Goal: Find specific page/section: Find specific page/section

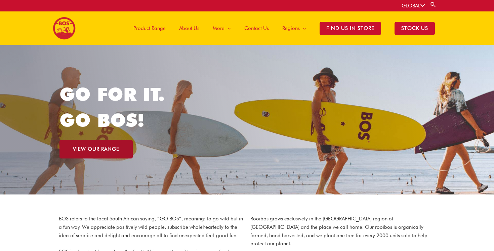
click at [114, 152] on link "VIEW OUR RANGE" at bounding box center [96, 149] width 73 height 18
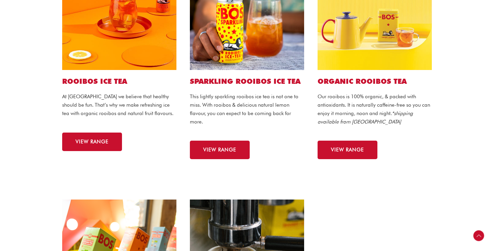
scroll to position [208, 0]
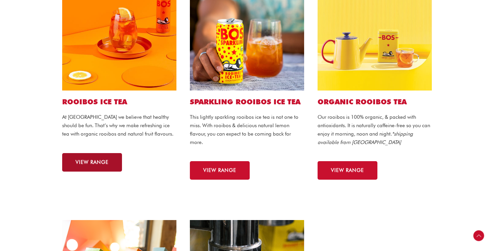
click at [90, 164] on span "VIEW RANGE" at bounding box center [92, 162] width 33 height 5
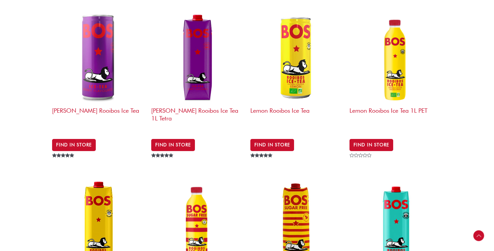
scroll to position [264, 0]
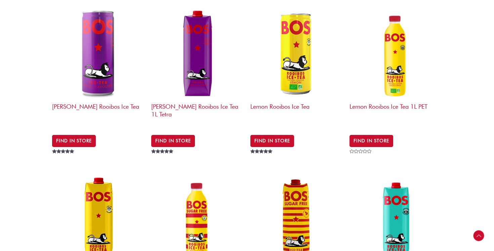
click at [285, 106] on h2 "Lemon Rooibos Ice Tea" at bounding box center [297, 113] width 92 height 26
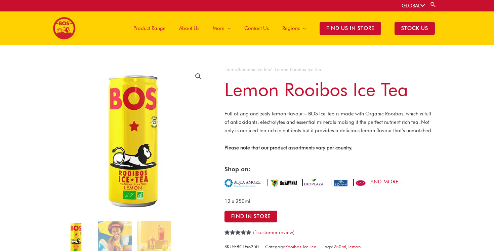
click at [150, 29] on span "Product Range" at bounding box center [150, 28] width 32 height 20
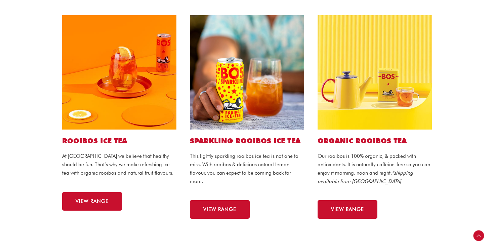
scroll to position [175, 0]
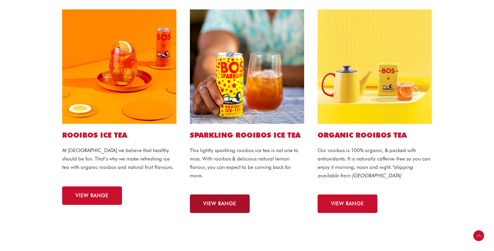
click at [215, 203] on span "VIEW RANGE" at bounding box center [219, 203] width 33 height 5
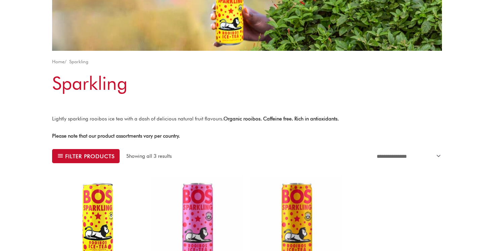
scroll to position [53, 0]
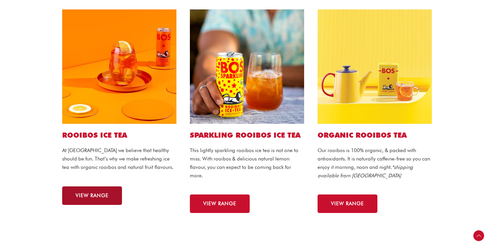
click at [95, 197] on span "VIEW RANGE" at bounding box center [92, 195] width 33 height 5
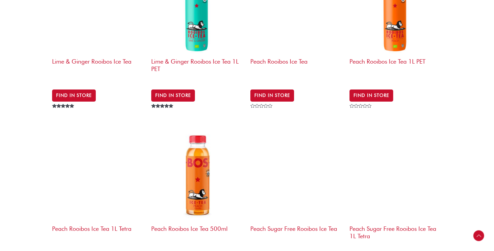
scroll to position [602, 0]
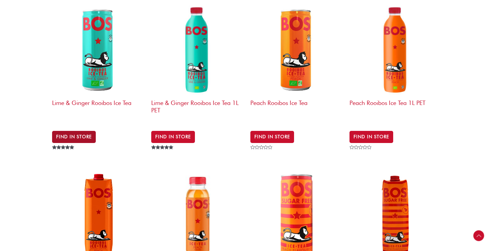
click at [79, 133] on link "Find in Store" at bounding box center [74, 137] width 44 height 12
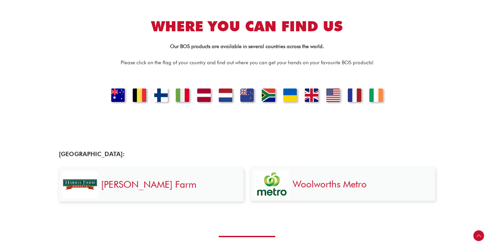
scroll to position [175, 0]
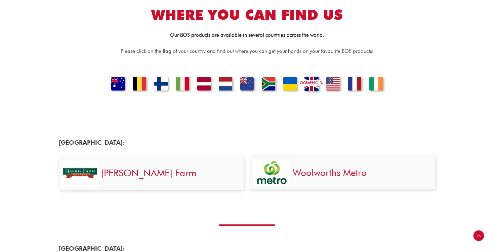
click at [314, 86] on link "[GEOGRAPHIC_DATA]" at bounding box center [311, 84] width 23 height 16
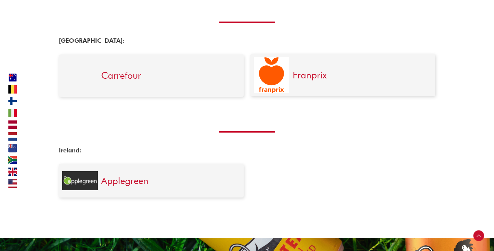
scroll to position [1573, 0]
